Goal: Task Accomplishment & Management: Use online tool/utility

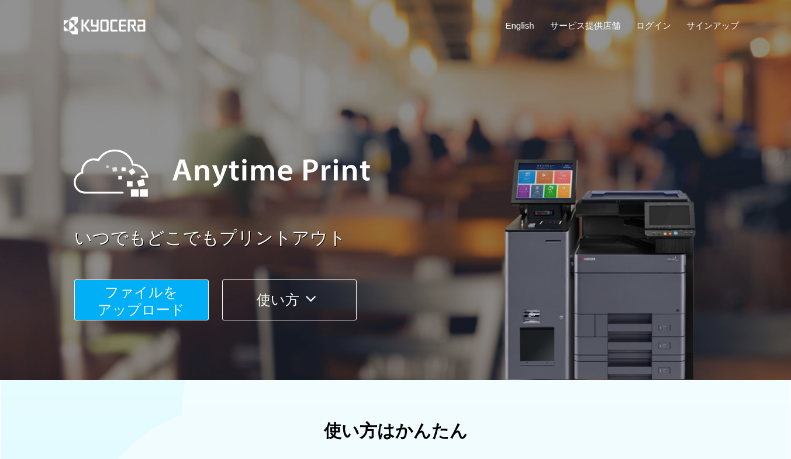
click at [148, 290] on span "ファイルを ​​アップロード" at bounding box center [141, 300] width 87 height 33
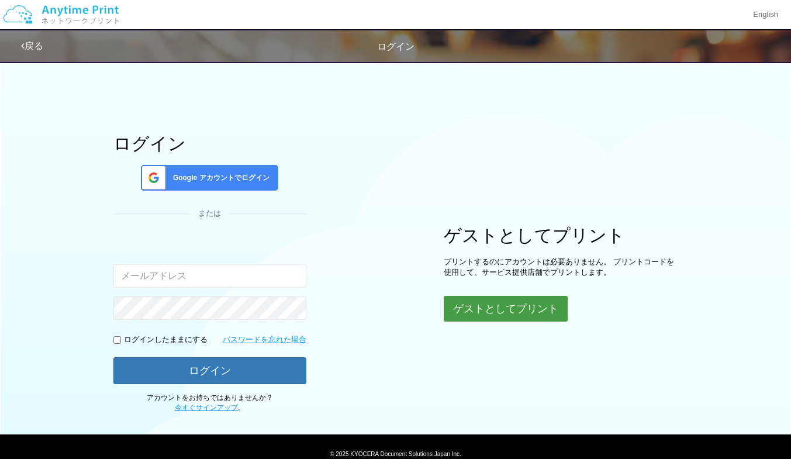
click at [504, 306] on button "ゲストとしてプリント" at bounding box center [506, 309] width 124 height 26
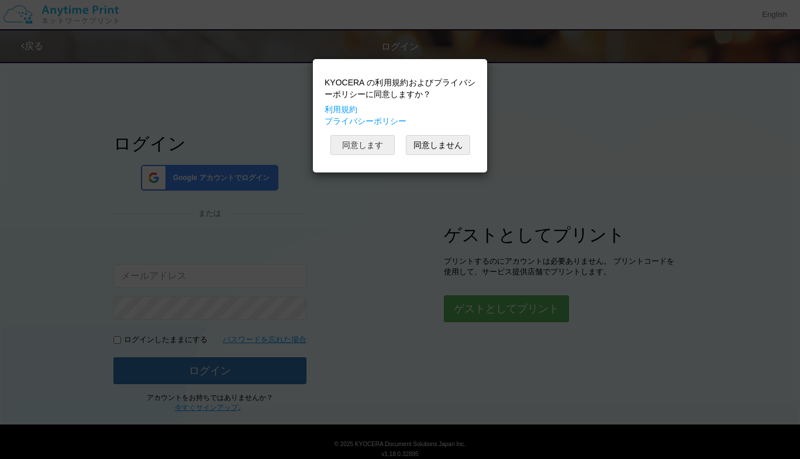
click at [358, 147] on button "同意します" at bounding box center [362, 145] width 64 height 20
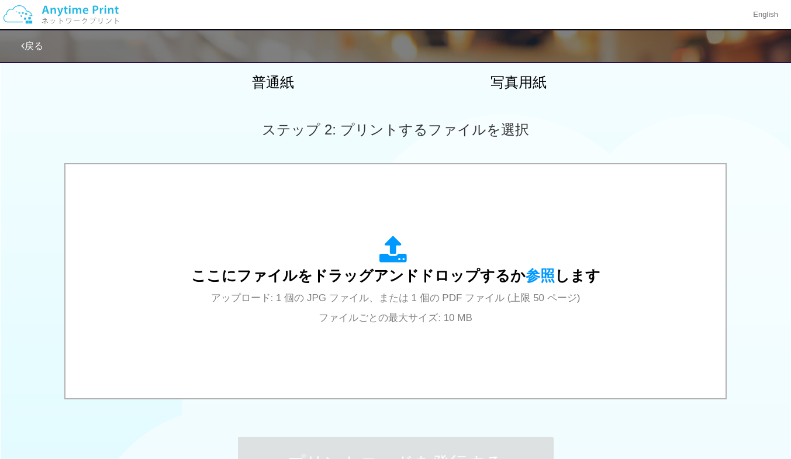
scroll to position [287, 0]
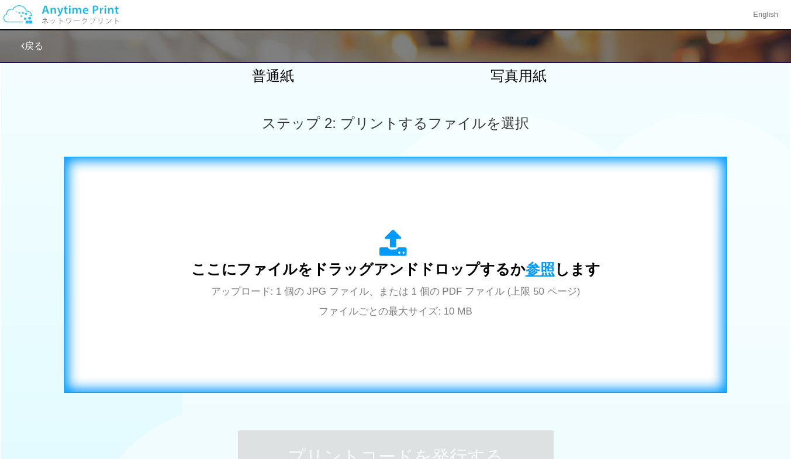
click at [530, 268] on span "参照" at bounding box center [540, 269] width 29 height 16
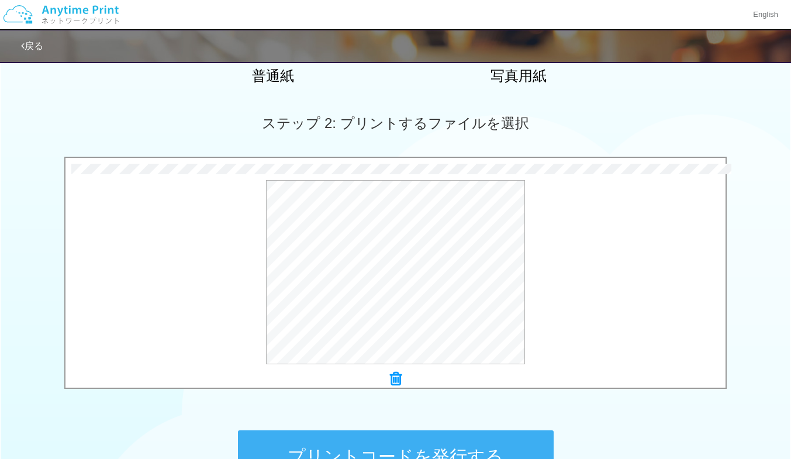
click at [410, 449] on button "プリントコードを発行する" at bounding box center [396, 456] width 316 height 53
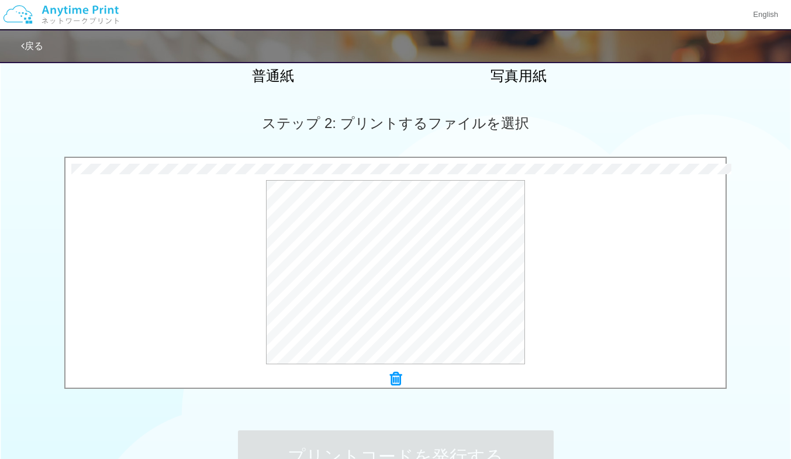
scroll to position [0, 0]
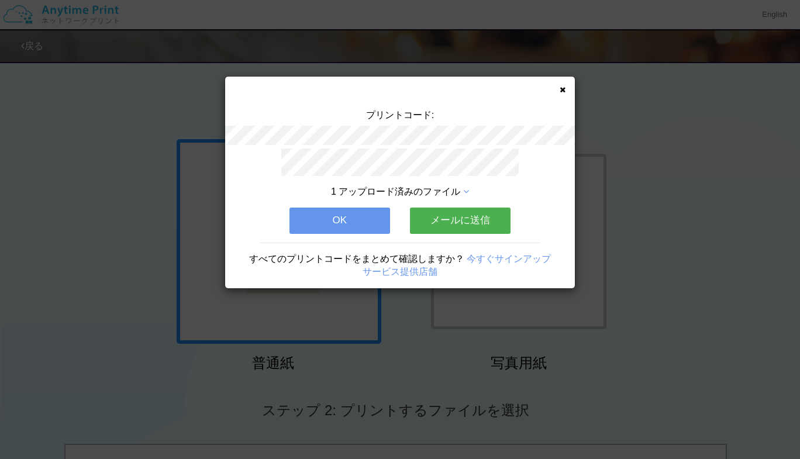
click at [460, 219] on button "メールに送信" at bounding box center [460, 221] width 101 height 26
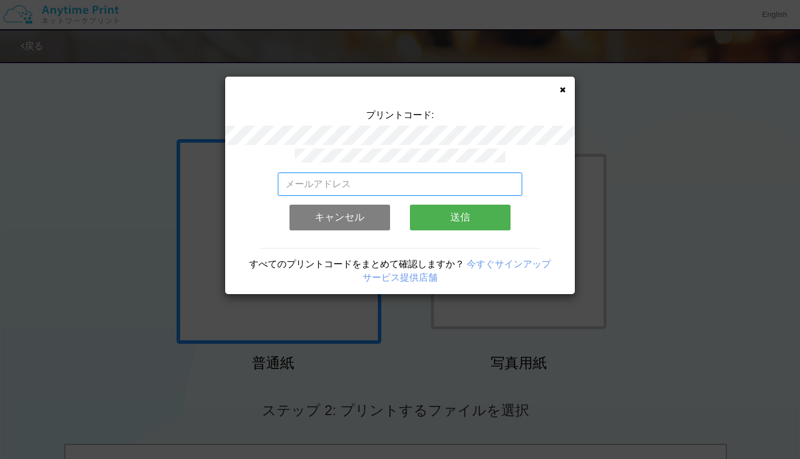
click at [438, 182] on input "email" at bounding box center [400, 184] width 245 height 23
type input "[EMAIL_ADDRESS][DOMAIN_NAME]"
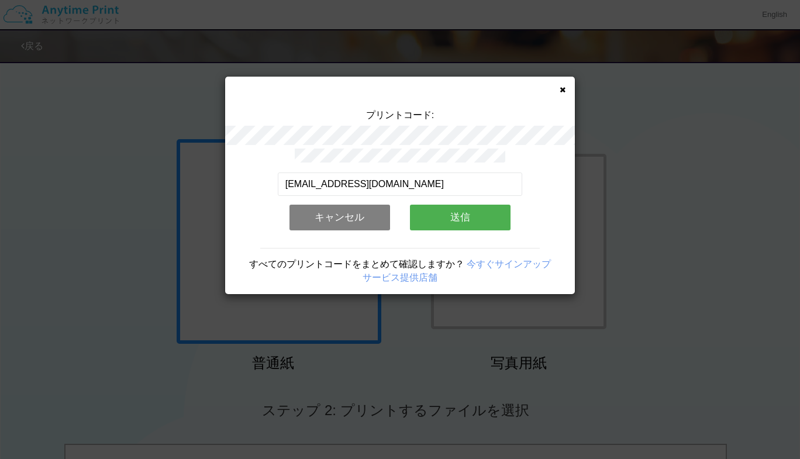
click at [447, 218] on button "送信" at bounding box center [460, 218] width 101 height 26
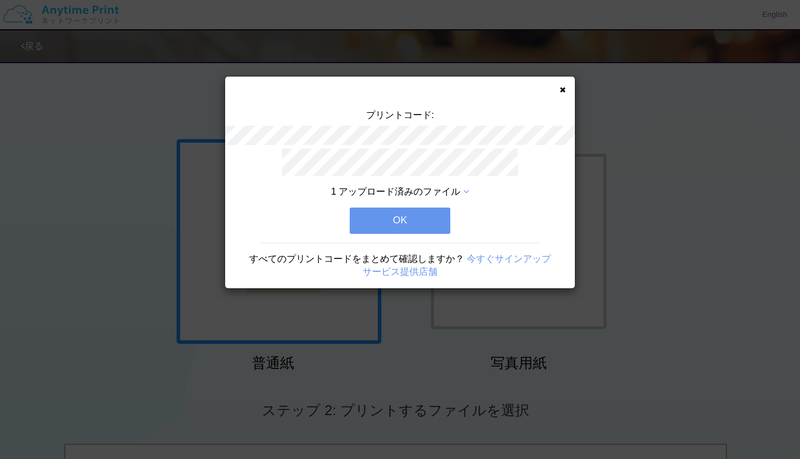
click at [443, 216] on button "OK" at bounding box center [400, 221] width 101 height 26
